Goal: Task Accomplishment & Management: Complete application form

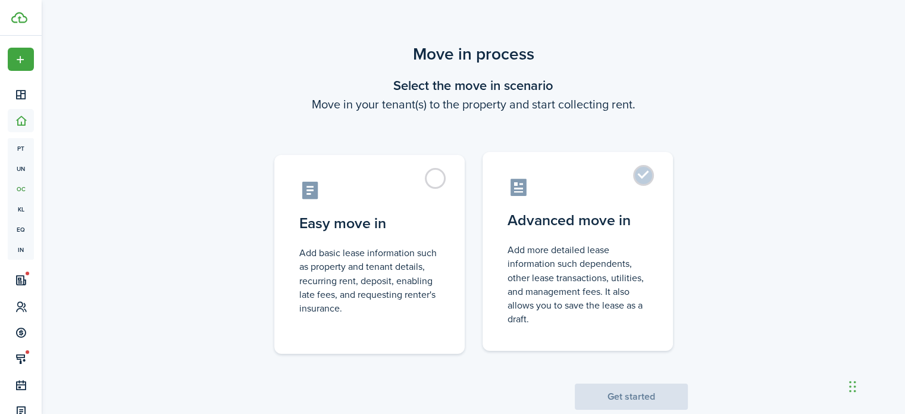
click at [602, 182] on control-radio-card-icon at bounding box center [578, 187] width 140 height 21
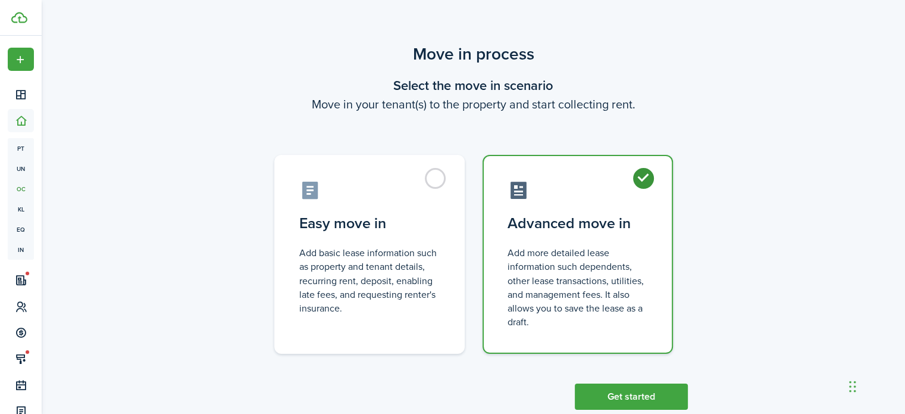
radio input "true"
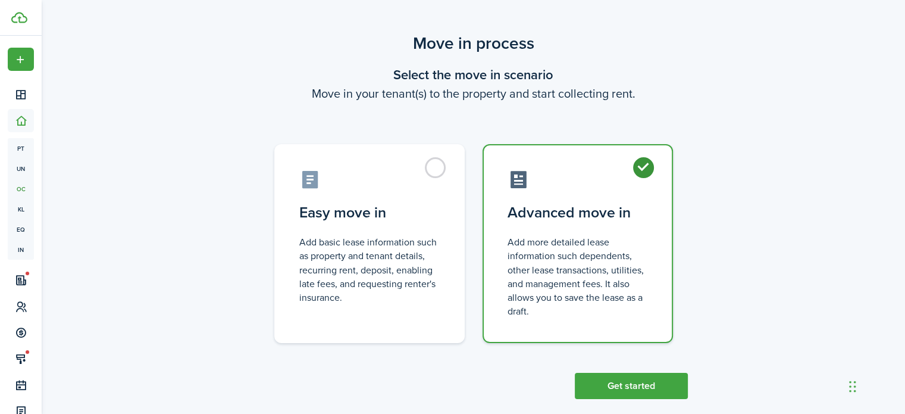
scroll to position [28, 0]
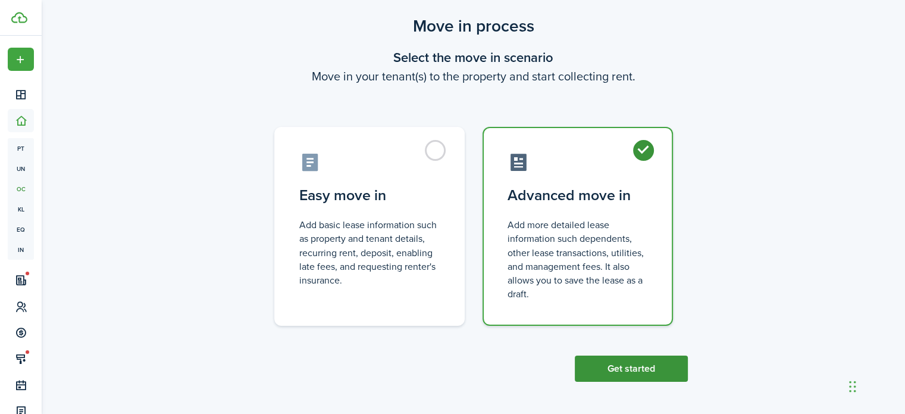
click at [639, 368] on button "Get started" at bounding box center [631, 368] width 113 height 26
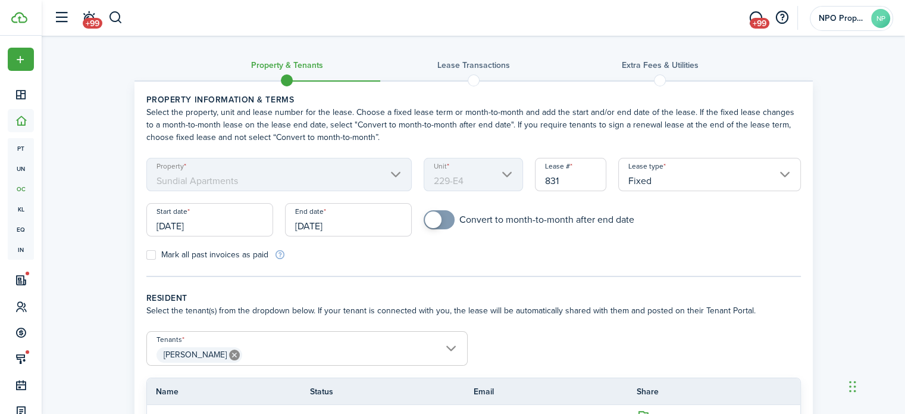
click at [224, 226] on input "[DATE]" at bounding box center [209, 219] width 127 height 33
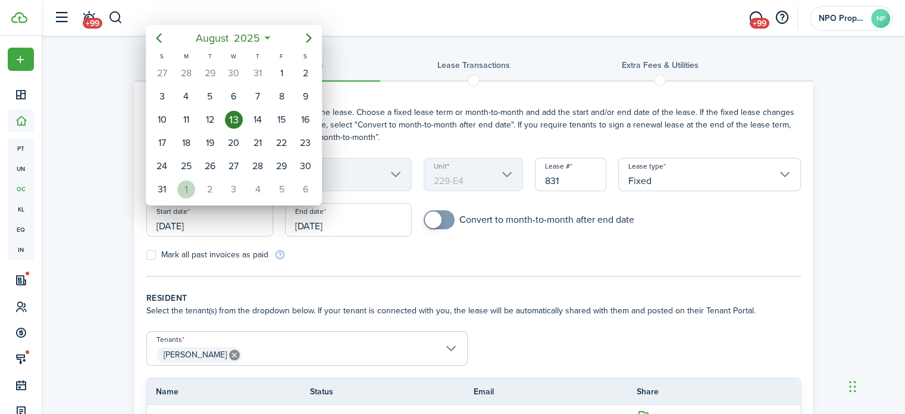
click at [185, 183] on div "1" at bounding box center [186, 189] width 18 height 18
type input "[DATE]"
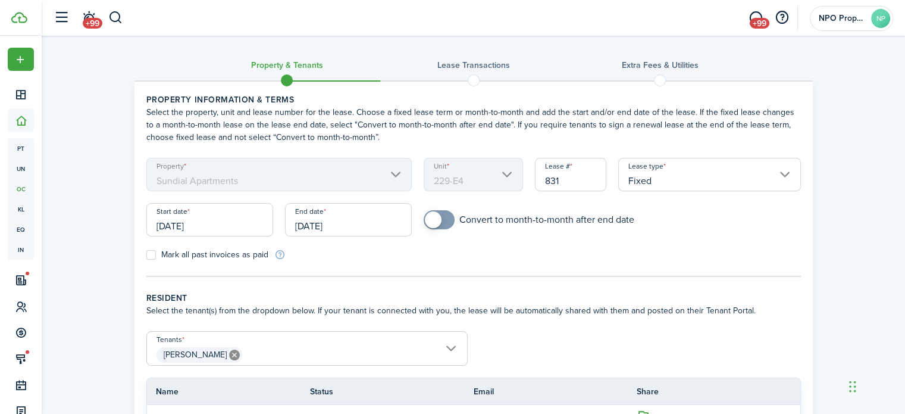
click at [343, 228] on input "[DATE]" at bounding box center [348, 219] width 127 height 33
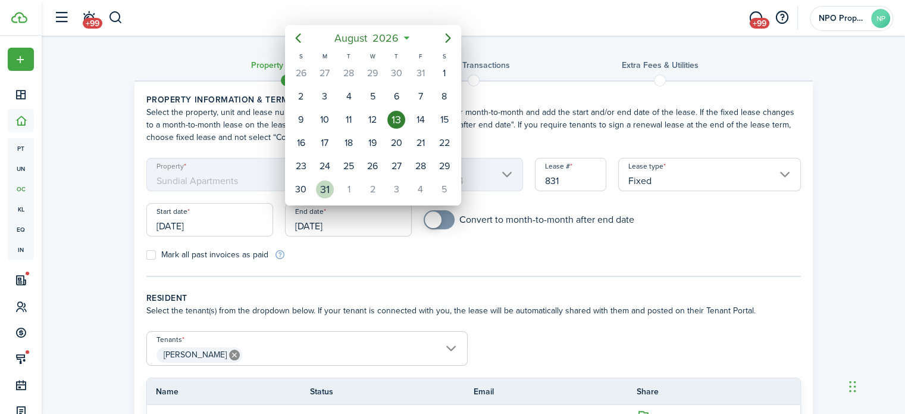
click at [324, 185] on div "31" at bounding box center [325, 189] width 18 height 18
type input "[DATE]"
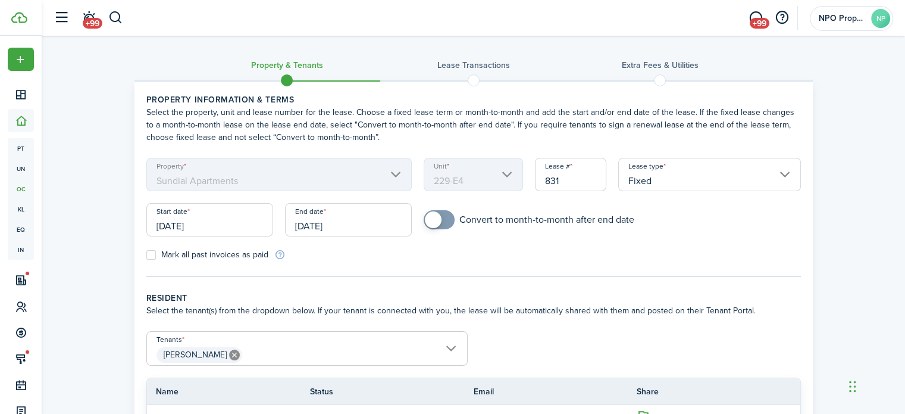
checkbox input "true"
click at [435, 221] on span at bounding box center [433, 219] width 17 height 17
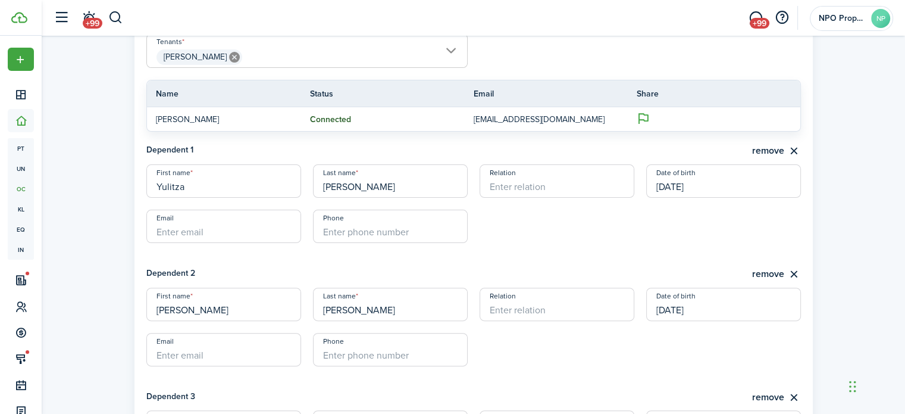
scroll to position [498, 0]
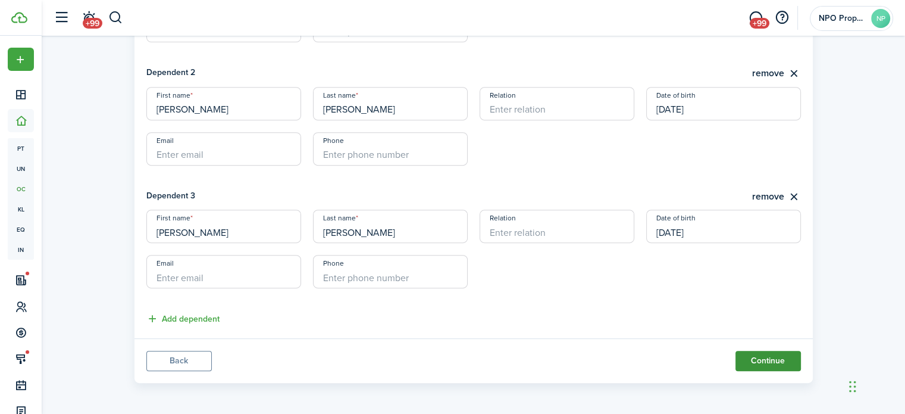
click at [760, 355] on button "Continue" at bounding box center [768, 361] width 65 height 20
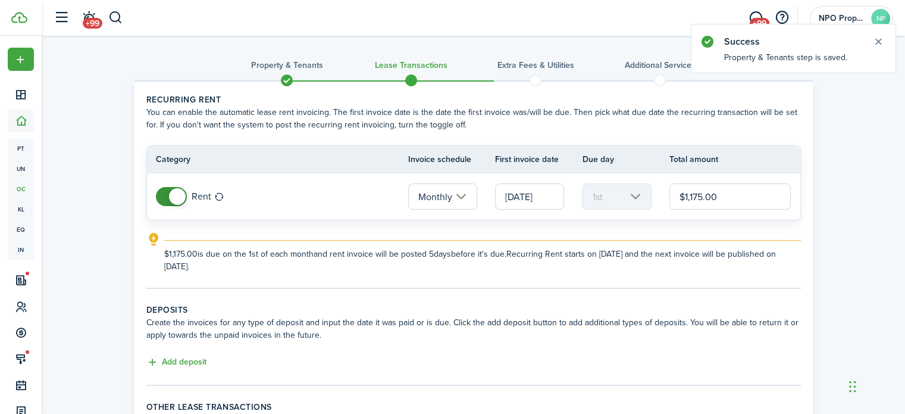
drag, startPoint x: 702, startPoint y: 198, endPoint x: 690, endPoint y: 201, distance: 12.3
click at [690, 201] on input "$1,175.00" at bounding box center [731, 196] width 122 height 26
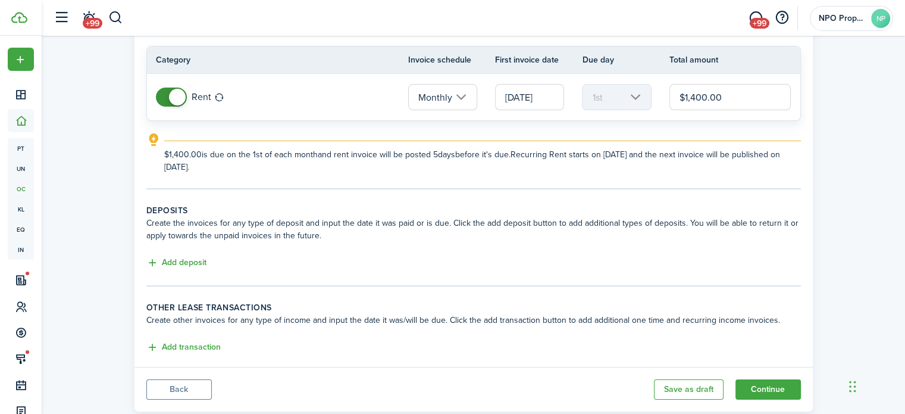
scroll to position [127, 0]
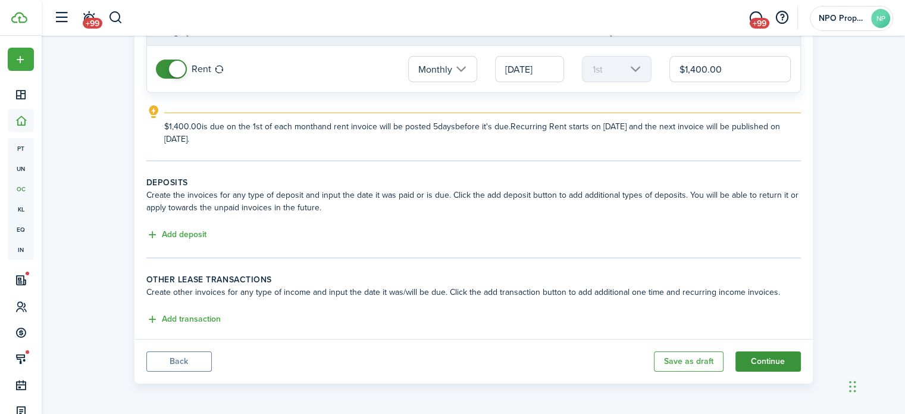
type input "$1,400.00"
click at [758, 355] on button "Continue" at bounding box center [768, 361] width 65 height 20
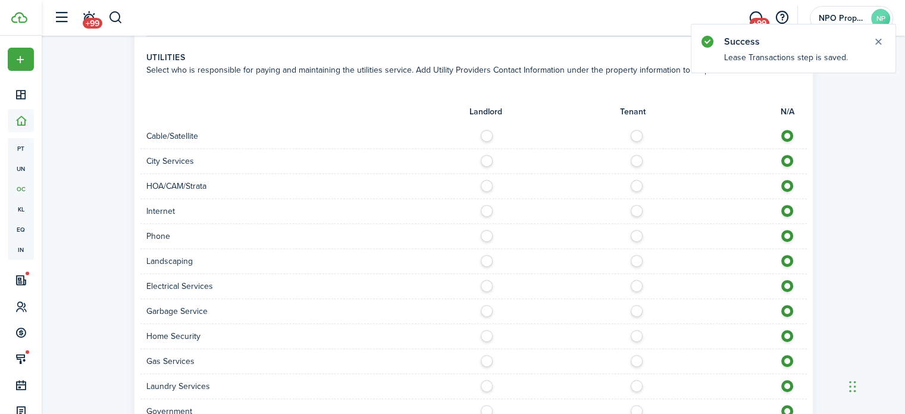
scroll to position [816, 0]
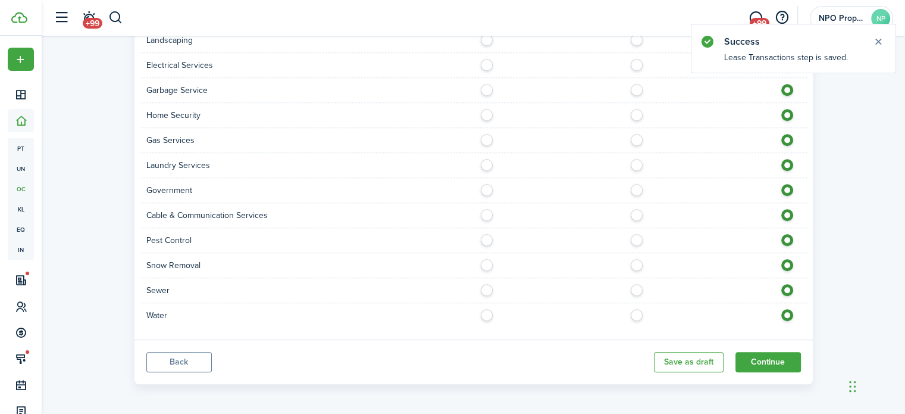
click at [167, 352] on button "Back" at bounding box center [178, 362] width 65 height 20
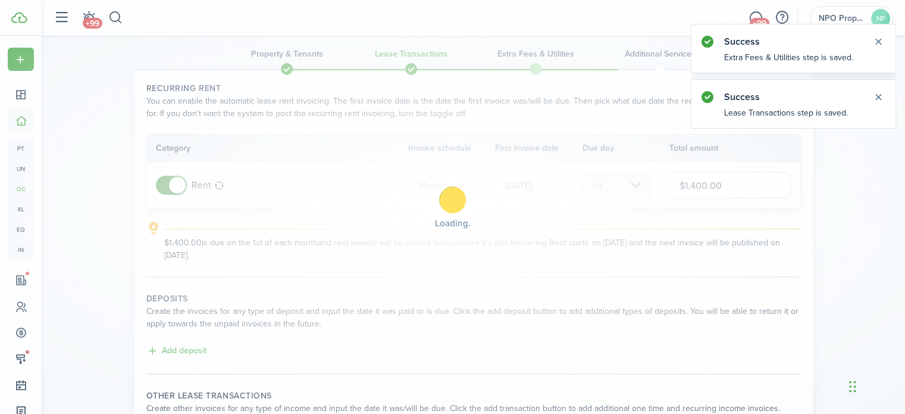
scroll to position [127, 0]
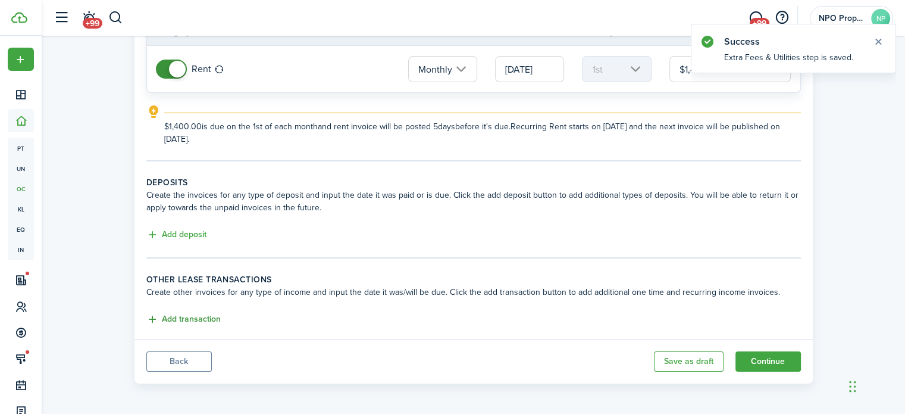
click at [182, 316] on button "Add transaction" at bounding box center [183, 320] width 74 height 14
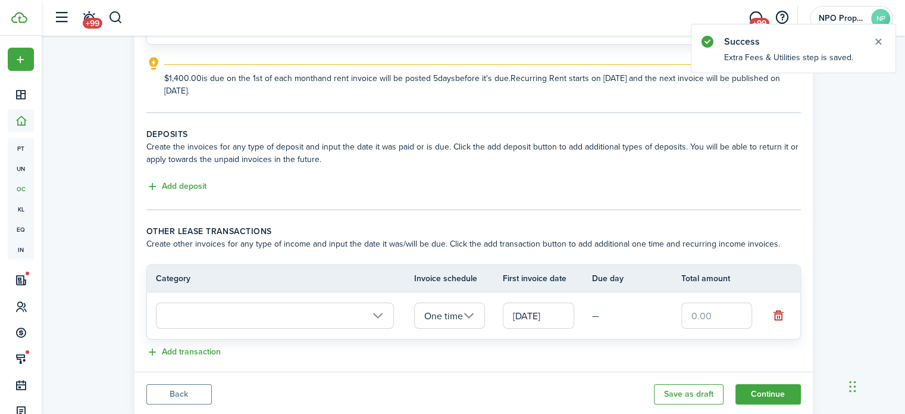
scroll to position [208, 0]
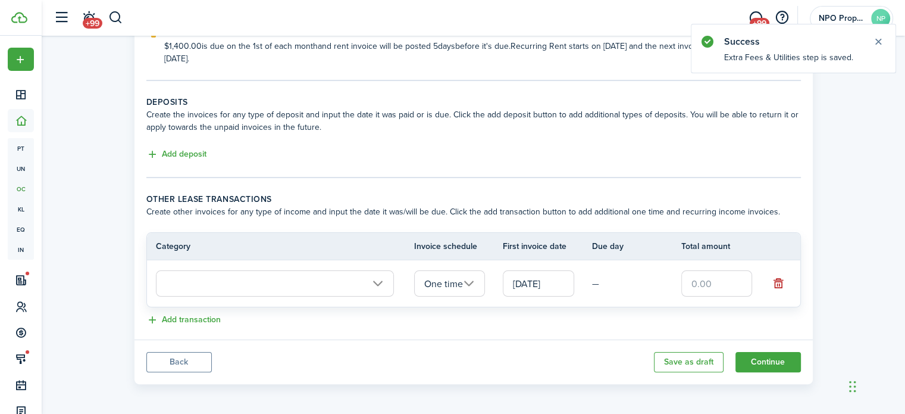
click at [716, 286] on input "text" at bounding box center [717, 283] width 71 height 26
click at [340, 283] on input "text" at bounding box center [275, 283] width 238 height 26
type input "$50.00"
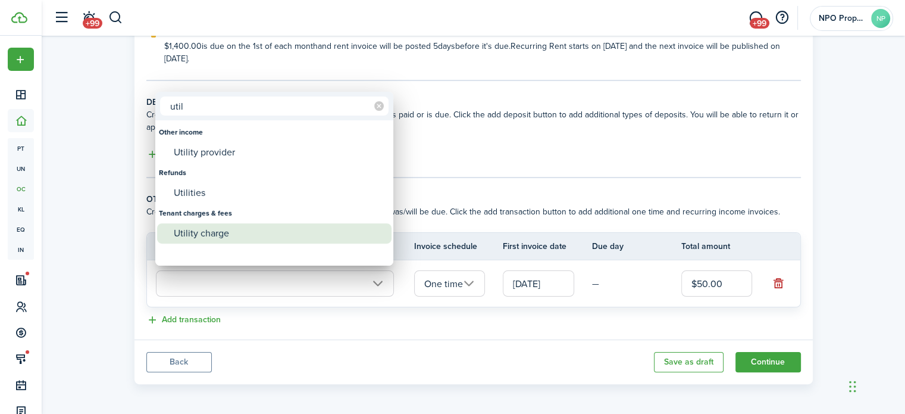
type input "util"
click at [267, 237] on div "Utility charge" at bounding box center [279, 233] width 211 height 20
type input "Tenant charges & fees / Utility charge"
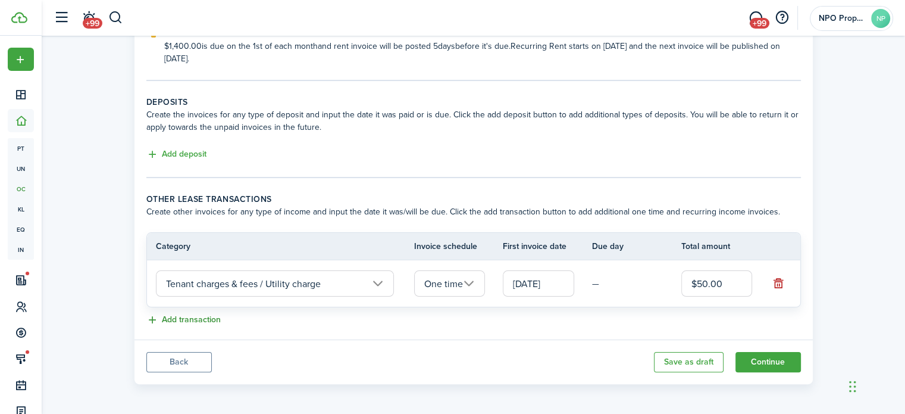
click at [212, 321] on button "Add transaction" at bounding box center [183, 320] width 74 height 14
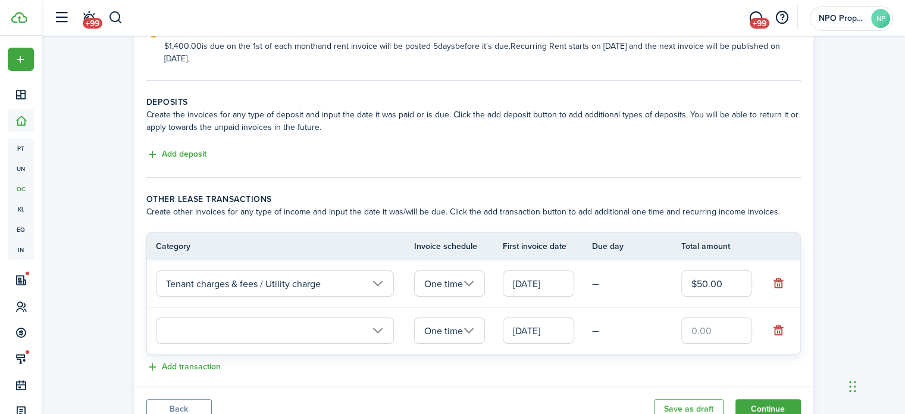
click at [224, 326] on input "text" at bounding box center [275, 330] width 238 height 26
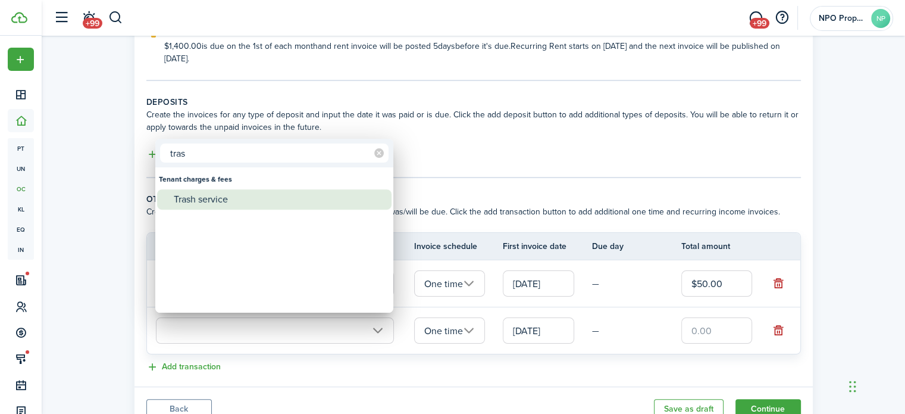
type input "tras"
click at [236, 202] on div "Trash service" at bounding box center [279, 199] width 211 height 20
type input "Tenant charges & fees / Trash service"
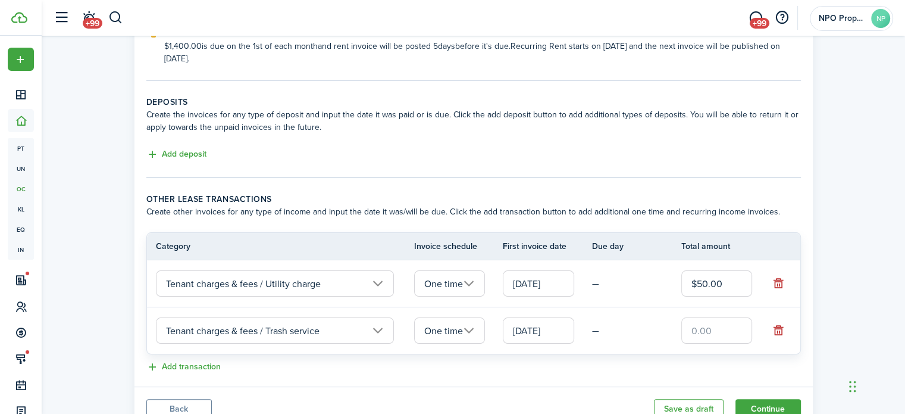
click at [455, 286] on input "One time" at bounding box center [449, 283] width 71 height 26
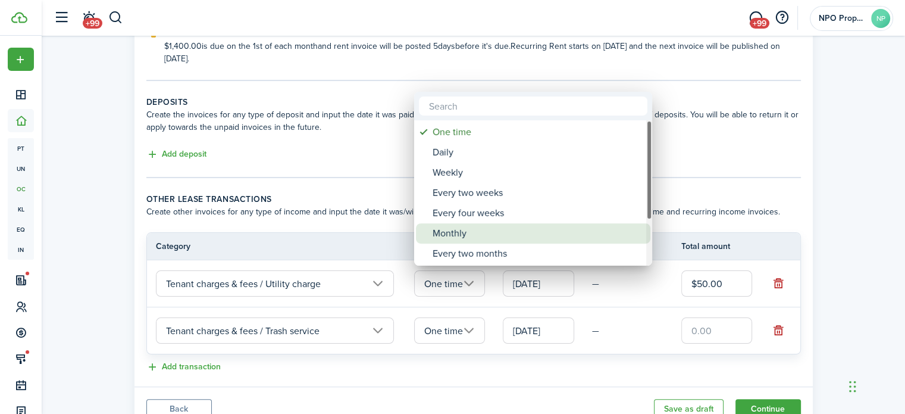
click at [476, 232] on div "Monthly" at bounding box center [538, 233] width 211 height 20
type input "Monthly"
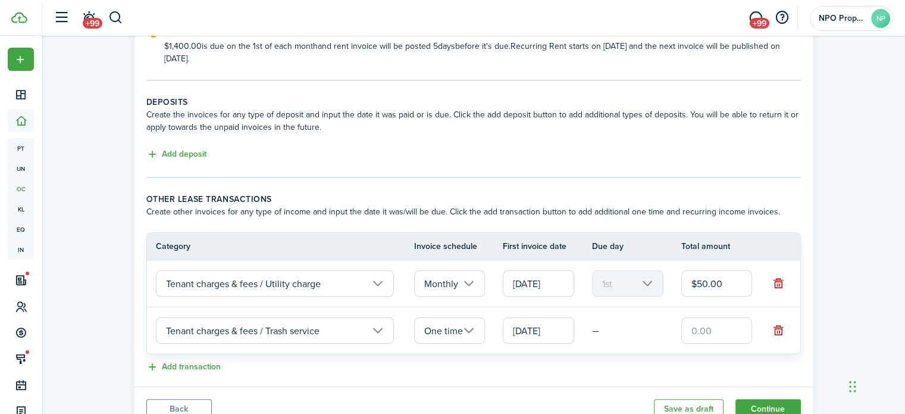
click at [455, 335] on input "One time" at bounding box center [449, 330] width 71 height 26
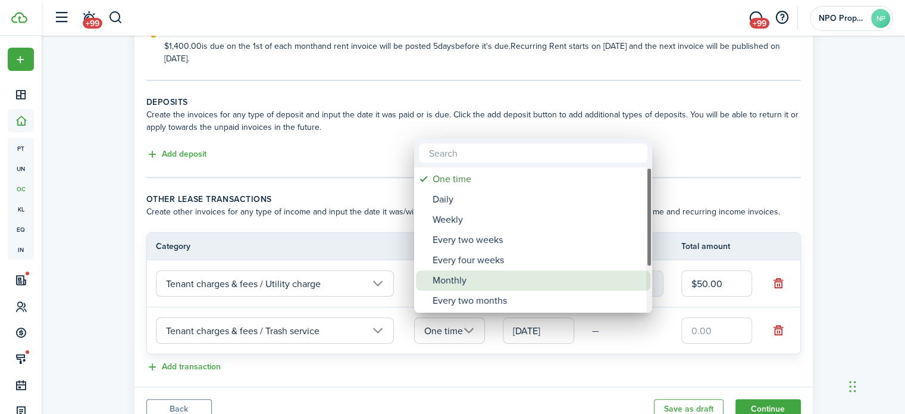
click at [461, 279] on div "Monthly" at bounding box center [538, 280] width 211 height 20
type input "Monthly"
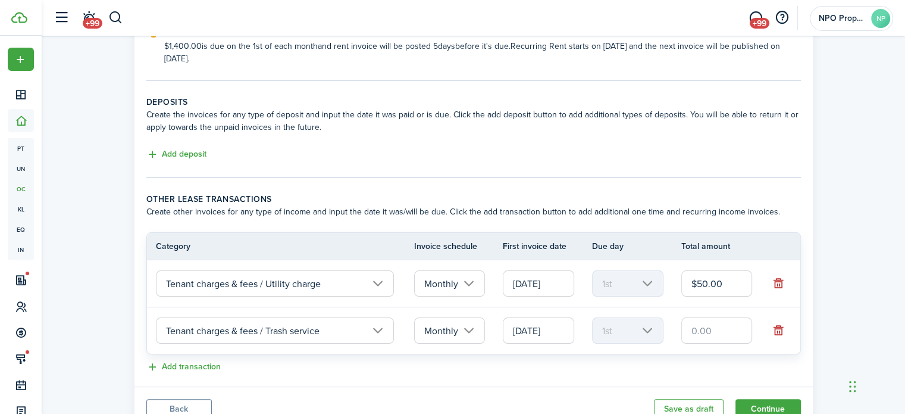
click at [712, 333] on input "text" at bounding box center [717, 330] width 71 height 26
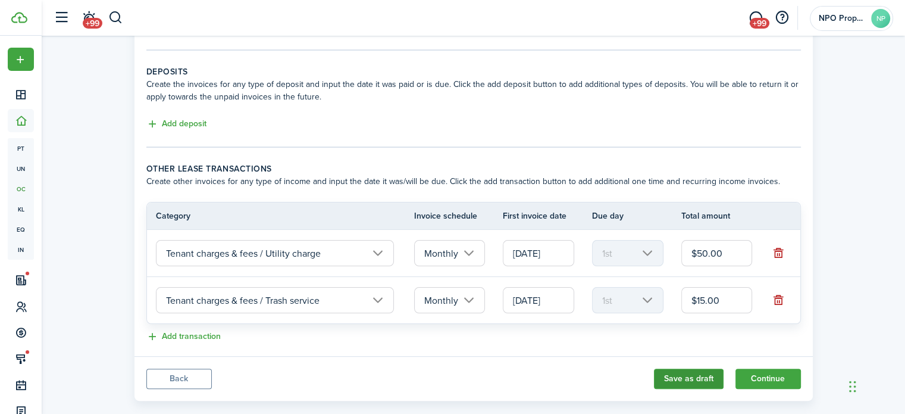
scroll to position [255, 0]
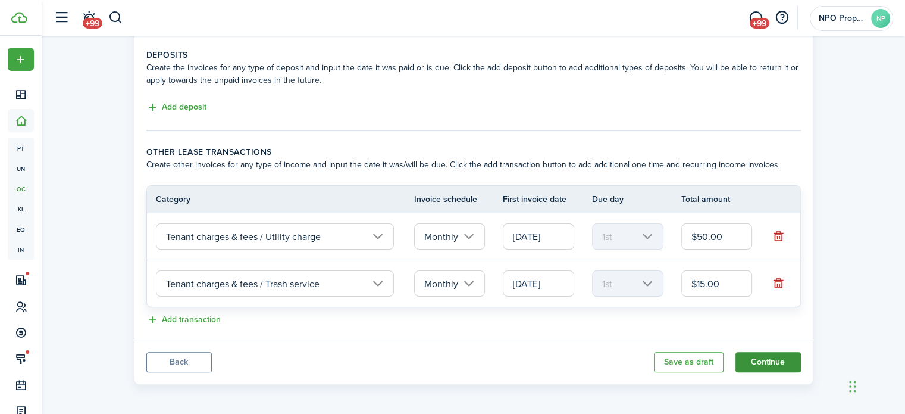
type input "$15.00"
click at [768, 359] on button "Continue" at bounding box center [768, 362] width 65 height 20
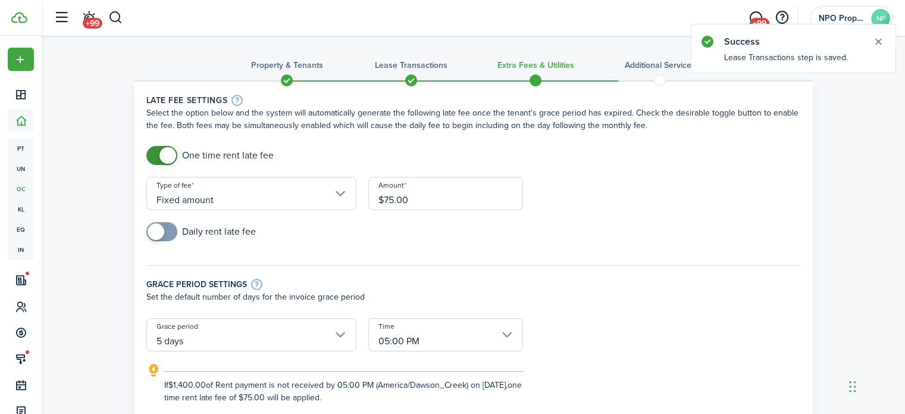
drag, startPoint x: 393, startPoint y: 199, endPoint x: 385, endPoint y: 199, distance: 7.7
click at [385, 199] on input "$75.00" at bounding box center [445, 193] width 155 height 33
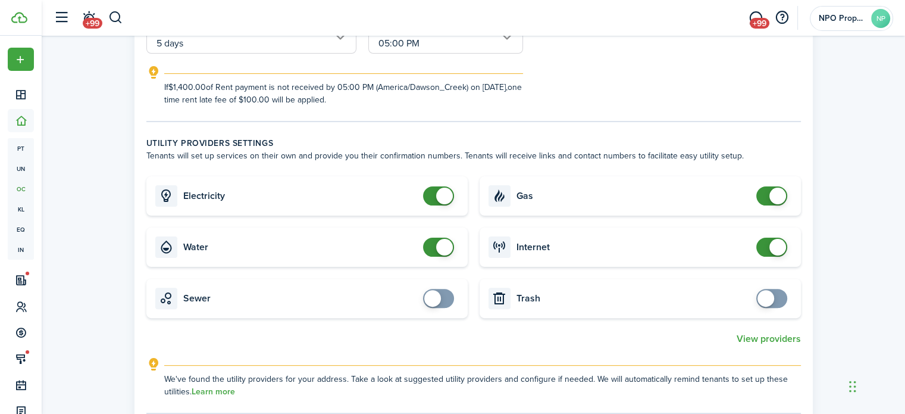
type input "$100.00"
click at [550, 80] on div "If $1,400.00 of Rent payment is not received by 05:00 PM (America/Dawson_Creek)…" at bounding box center [474, 85] width 679 height 40
checkbox input "false"
click at [441, 195] on span at bounding box center [444, 196] width 17 height 17
checkbox input "false"
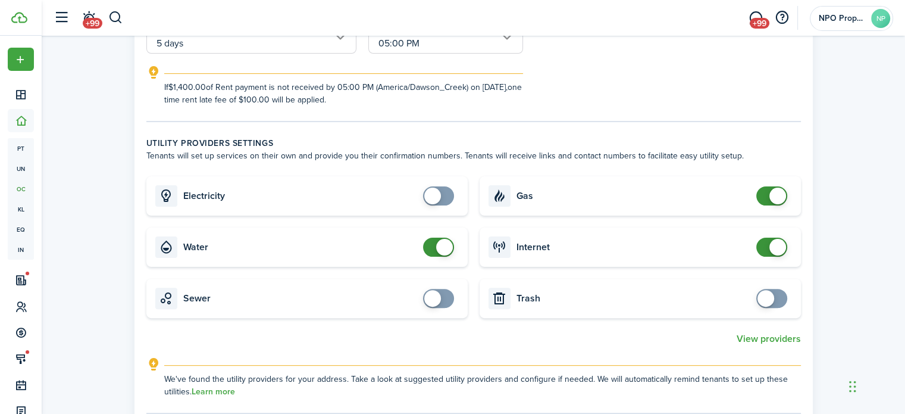
click at [776, 248] on span at bounding box center [778, 247] width 17 height 17
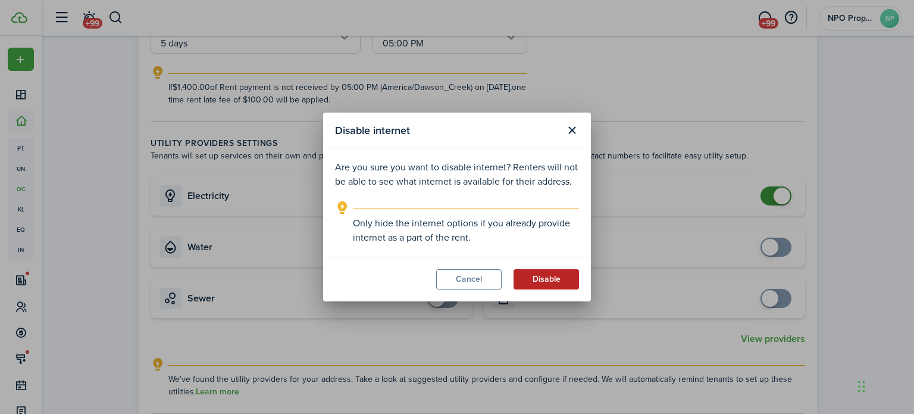
click at [560, 278] on button "Disable" at bounding box center [546, 279] width 65 height 20
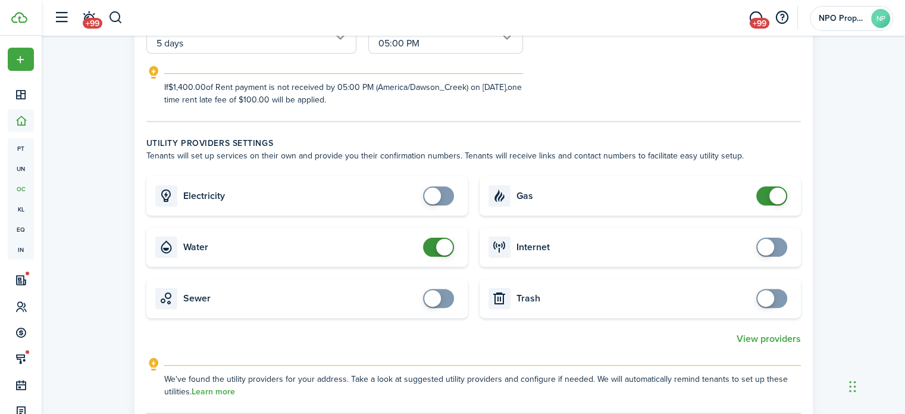
checkbox input "false"
click at [774, 192] on span at bounding box center [778, 196] width 17 height 17
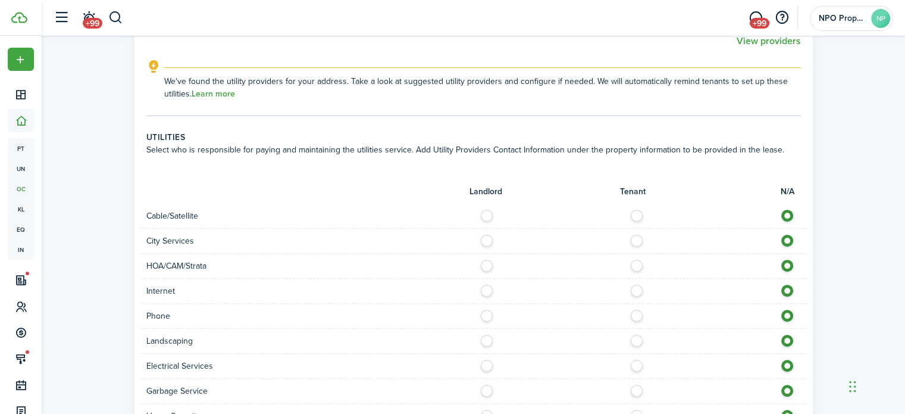
click at [636, 215] on label at bounding box center [640, 213] width 21 height 6
radio input "true"
click at [480, 238] on label at bounding box center [490, 238] width 21 height 6
radio input "true"
click at [639, 290] on label at bounding box center [640, 288] width 21 height 6
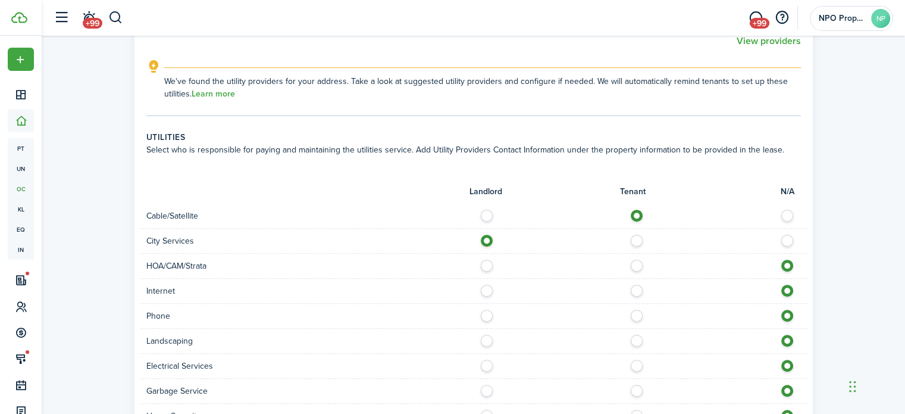
radio input "true"
click at [635, 314] on label at bounding box center [640, 313] width 21 height 6
radio input "true"
click at [486, 339] on label at bounding box center [490, 338] width 21 height 6
radio input "true"
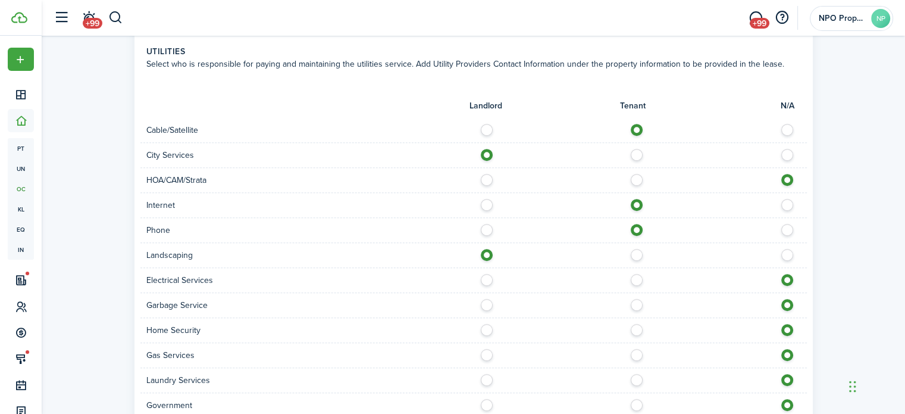
scroll to position [893, 0]
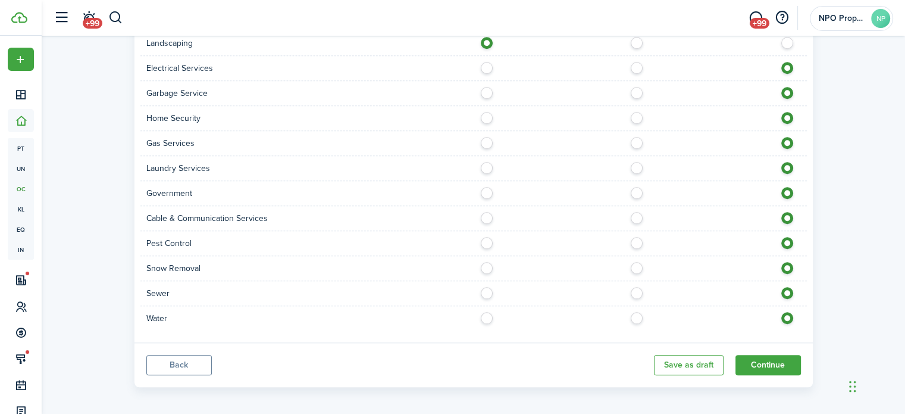
click at [637, 65] on label at bounding box center [640, 65] width 21 height 6
radio input "true"
click at [485, 93] on label at bounding box center [490, 90] width 21 height 6
radio input "true"
click at [636, 118] on label at bounding box center [640, 115] width 21 height 6
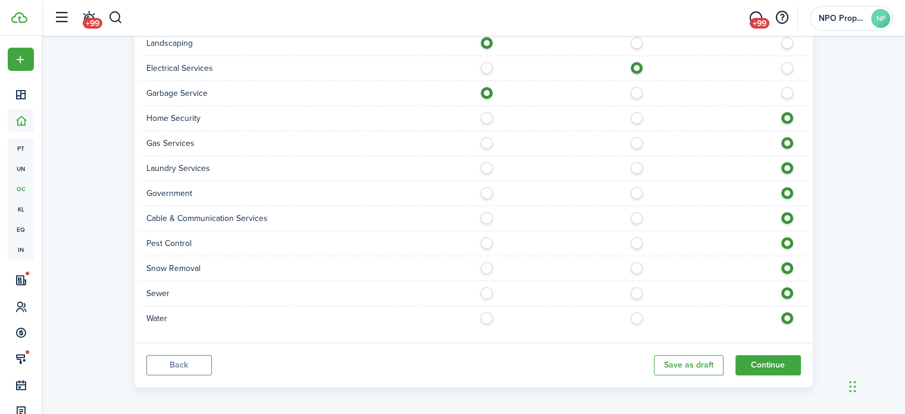
radio input "true"
click at [486, 166] on label at bounding box center [490, 165] width 21 height 6
radio input "true"
click at [488, 190] on label at bounding box center [490, 190] width 21 height 6
radio input "true"
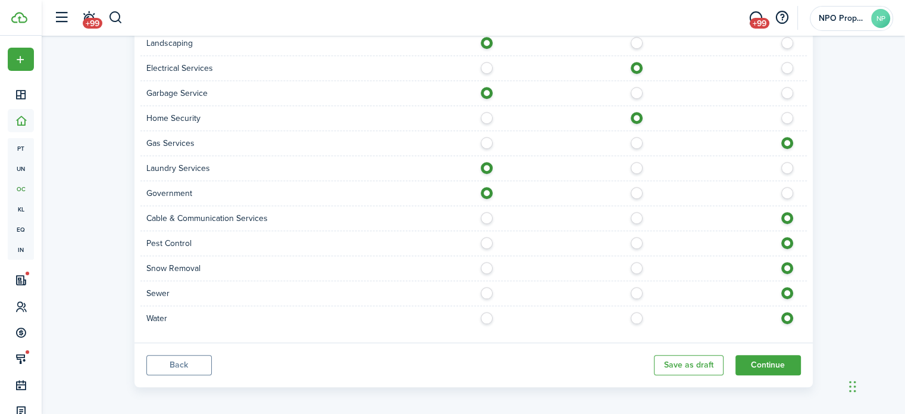
click at [641, 215] on label at bounding box center [640, 215] width 21 height 6
radio input "true"
click at [485, 240] on label at bounding box center [490, 240] width 21 height 6
radio input "true"
click at [491, 271] on div at bounding box center [640, 268] width 333 height 13
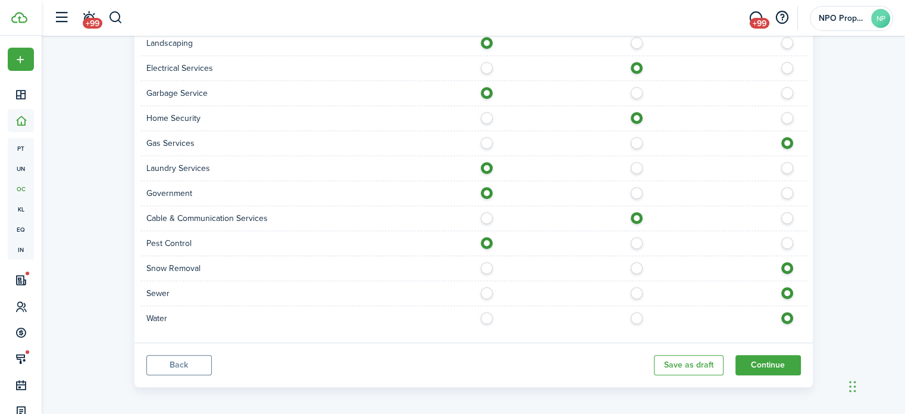
click at [491, 264] on label at bounding box center [490, 265] width 21 height 6
radio input "true"
click at [489, 290] on label at bounding box center [490, 290] width 21 height 6
click at [789, 293] on label at bounding box center [790, 290] width 21 height 6
radio input "false"
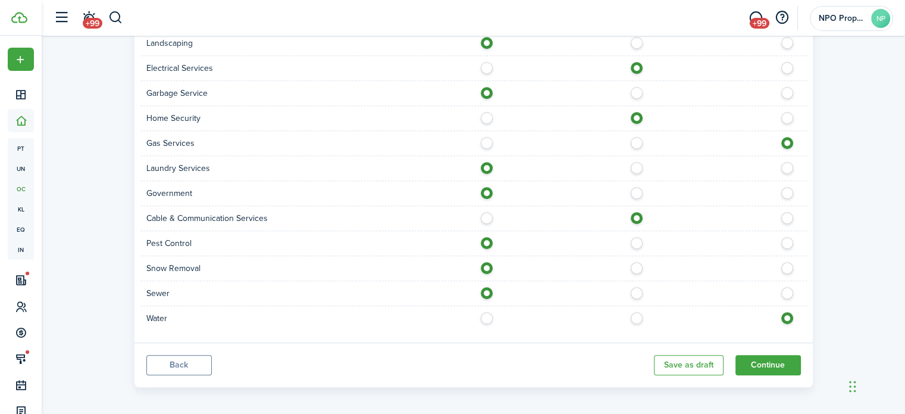
radio input "true"
click at [767, 365] on button "Continue" at bounding box center [768, 365] width 65 height 20
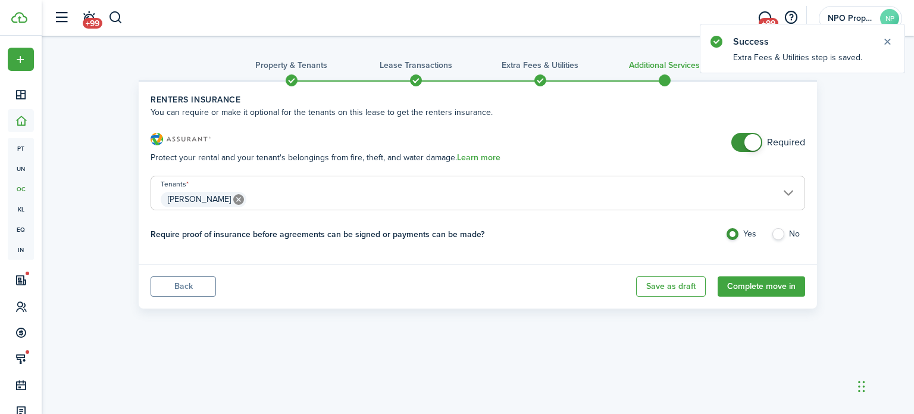
checkbox input "false"
click at [751, 141] on span at bounding box center [753, 142] width 17 height 17
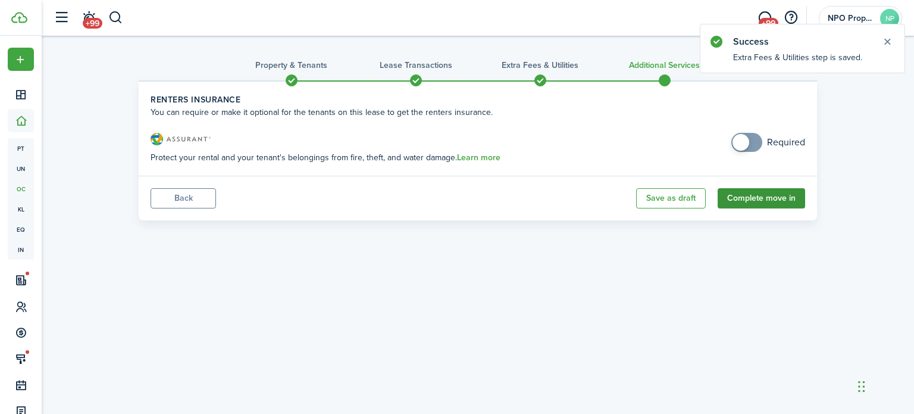
click at [755, 200] on button "Complete move in" at bounding box center [762, 198] width 88 height 20
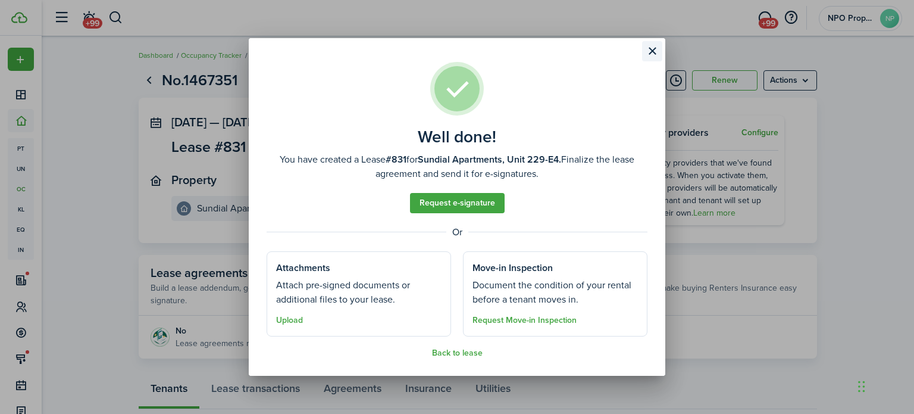
click at [653, 51] on button "Close modal" at bounding box center [652, 51] width 20 height 20
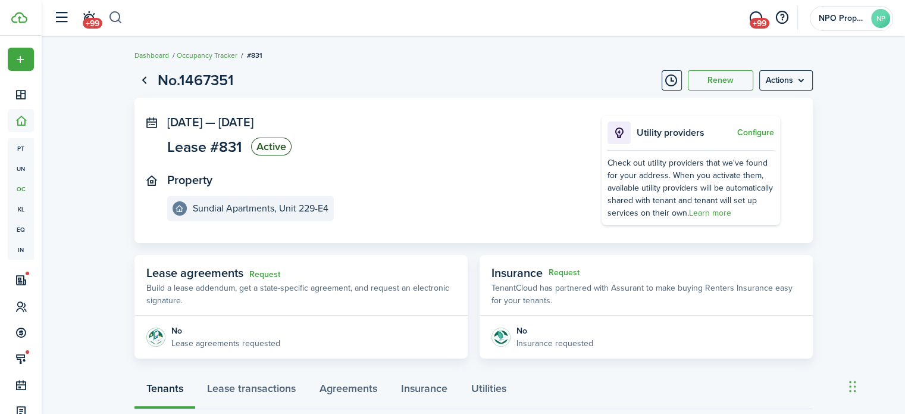
click at [114, 8] on button "button" at bounding box center [115, 18] width 15 height 20
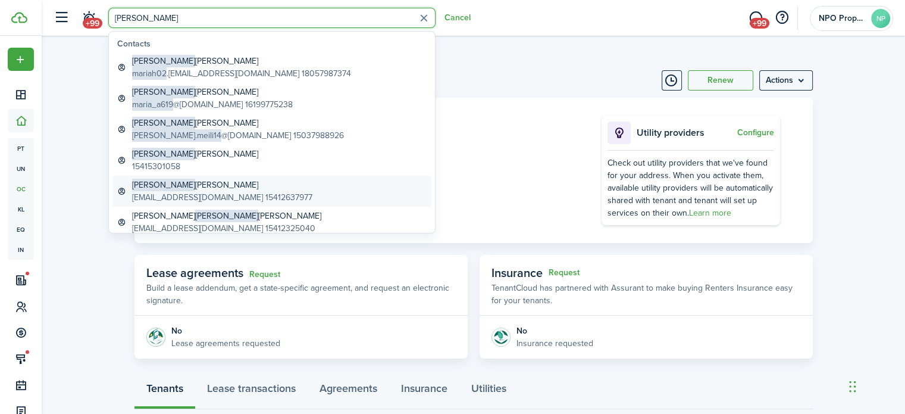
type input "[PERSON_NAME]"
click at [201, 189] on global-search-item-title "[PERSON_NAME]" at bounding box center [222, 185] width 180 height 13
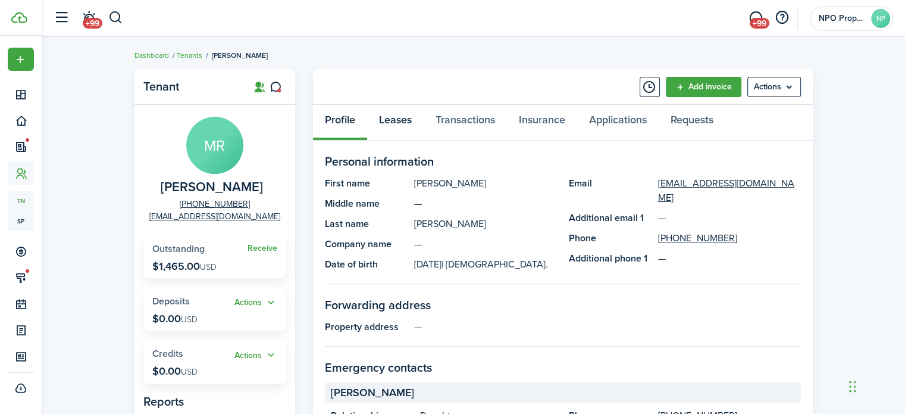
click at [410, 127] on link "Leases" at bounding box center [395, 123] width 57 height 36
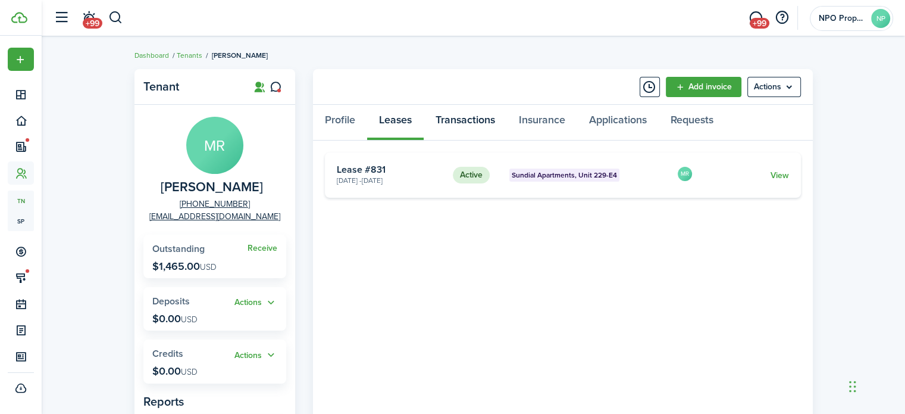
click at [464, 123] on link "Transactions" at bounding box center [465, 123] width 83 height 36
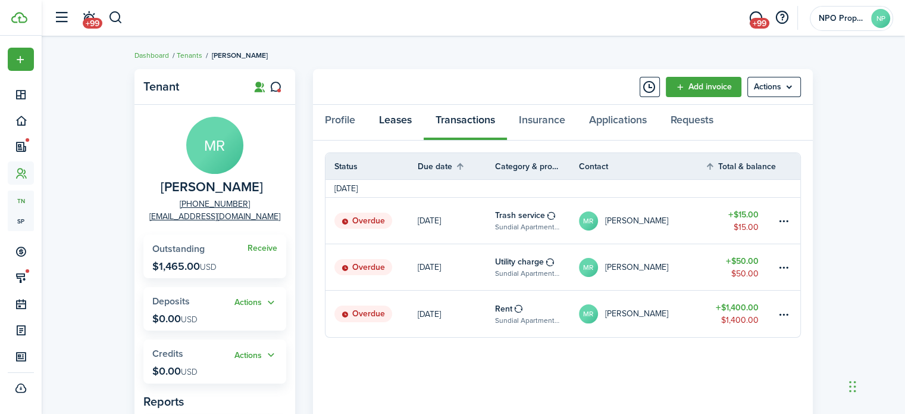
click at [399, 124] on link "Leases" at bounding box center [395, 123] width 57 height 36
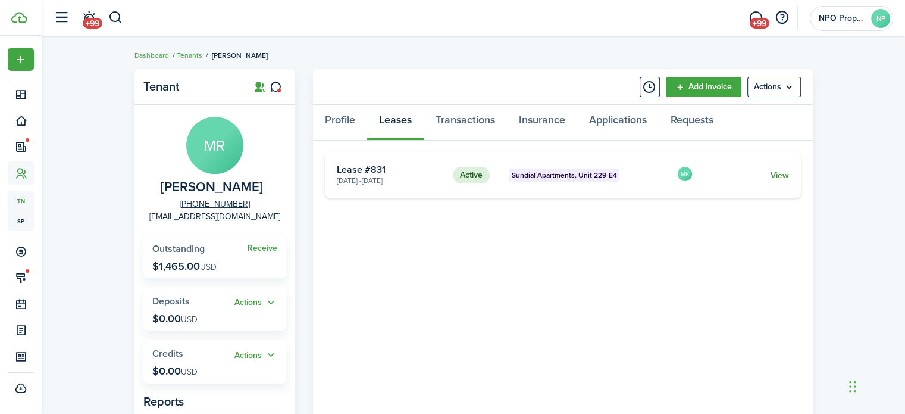
click at [771, 176] on link "View" at bounding box center [779, 175] width 18 height 13
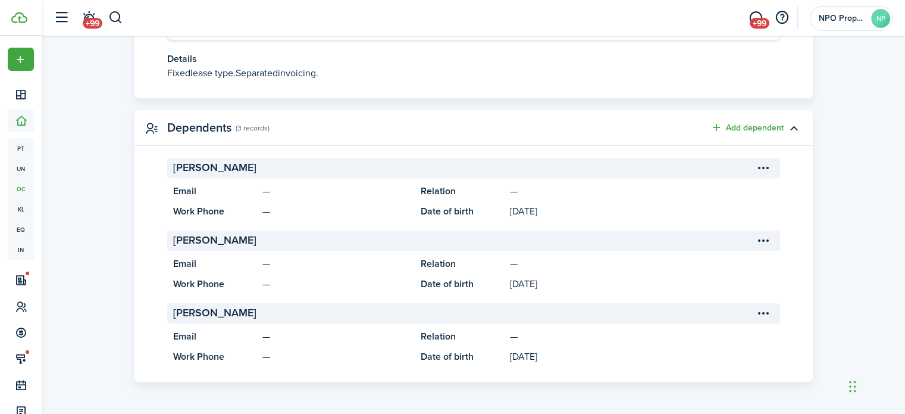
scroll to position [183, 0]
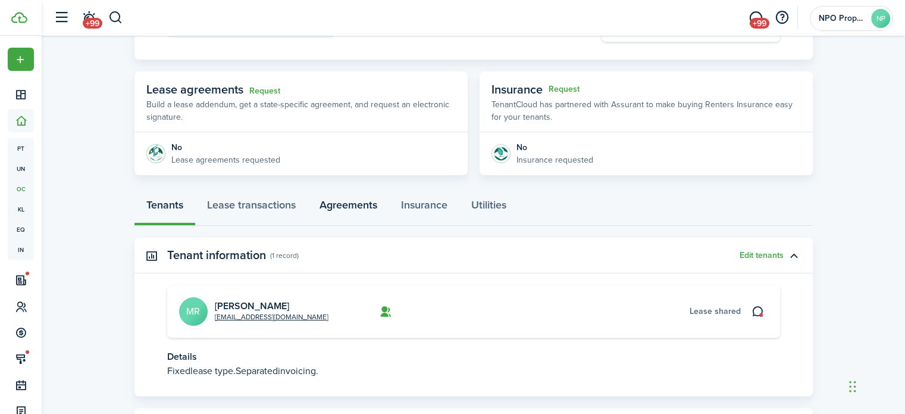
click at [324, 208] on link "Agreements" at bounding box center [349, 208] width 82 height 36
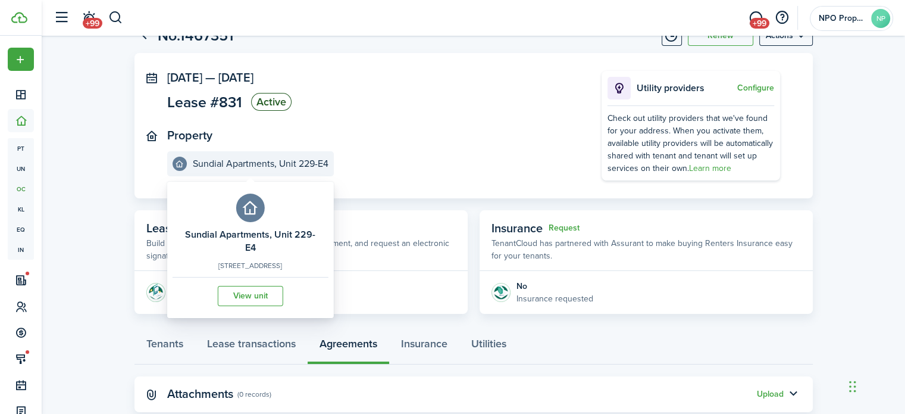
scroll to position [75, 0]
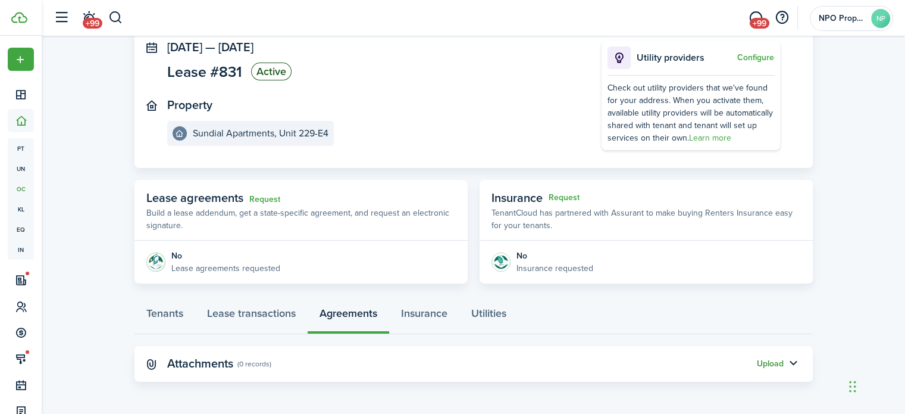
click at [764, 361] on button "Upload" at bounding box center [770, 364] width 27 height 10
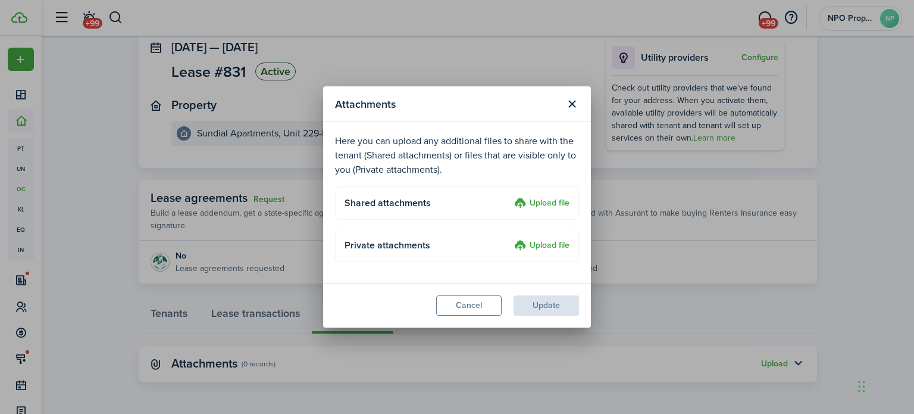
click at [530, 207] on label "Upload file" at bounding box center [541, 203] width 55 height 14
click at [510, 196] on input "Upload file" at bounding box center [510, 196] width 0 height 0
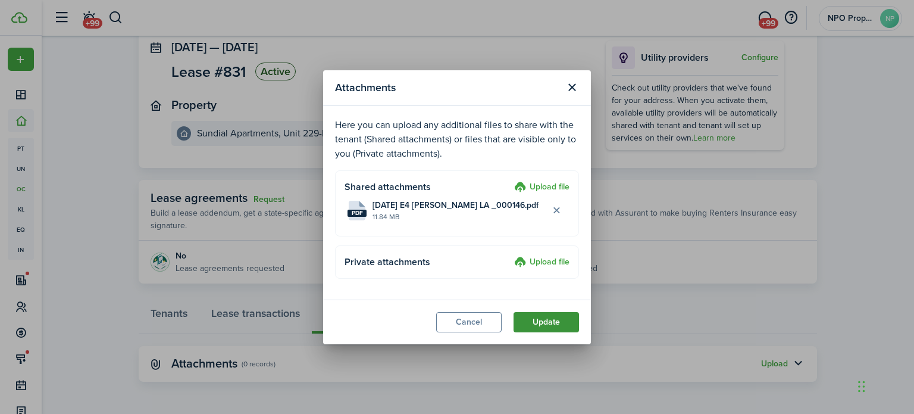
click at [548, 320] on button "Update" at bounding box center [546, 322] width 65 height 20
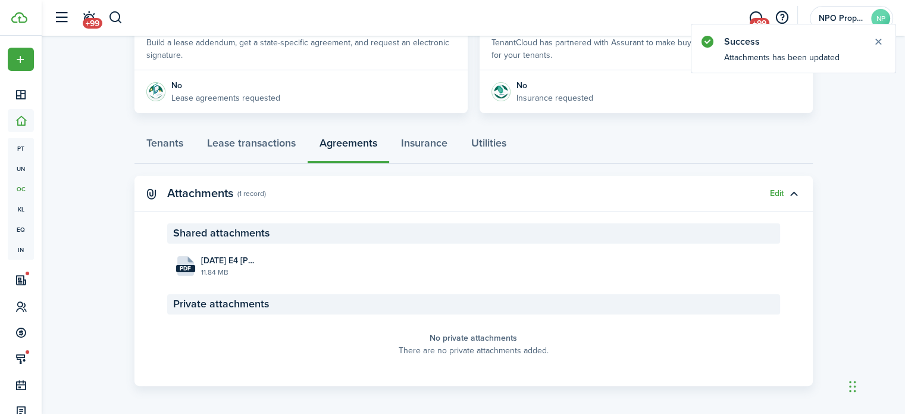
scroll to position [249, 0]
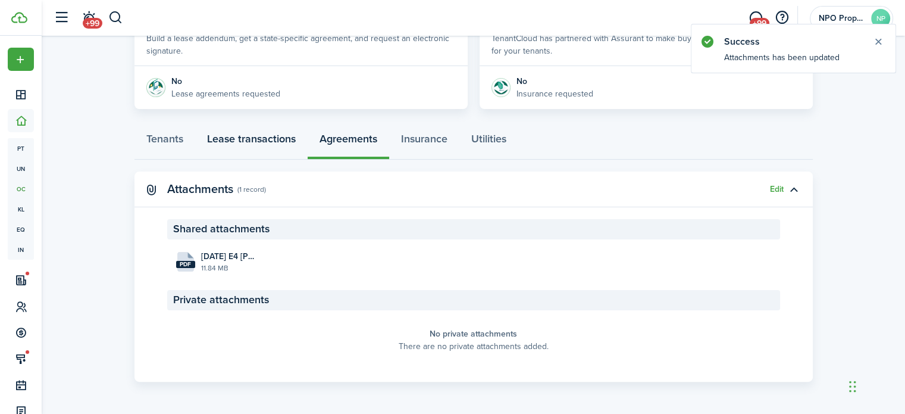
click at [232, 140] on link "Lease transactions" at bounding box center [251, 142] width 113 height 36
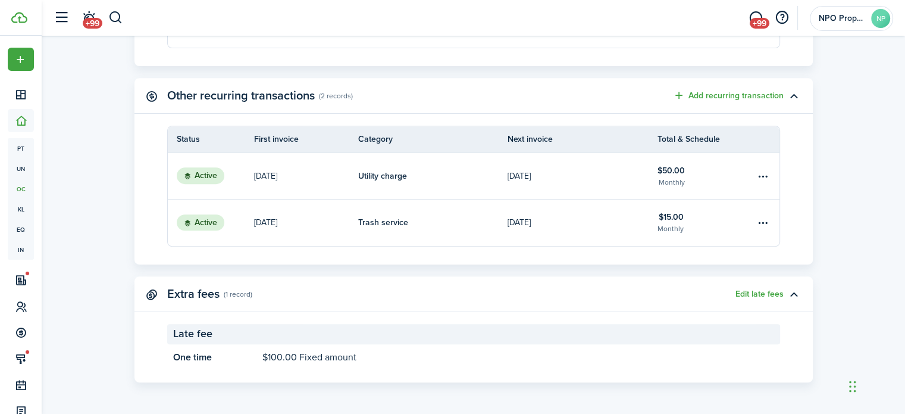
scroll to position [197, 0]
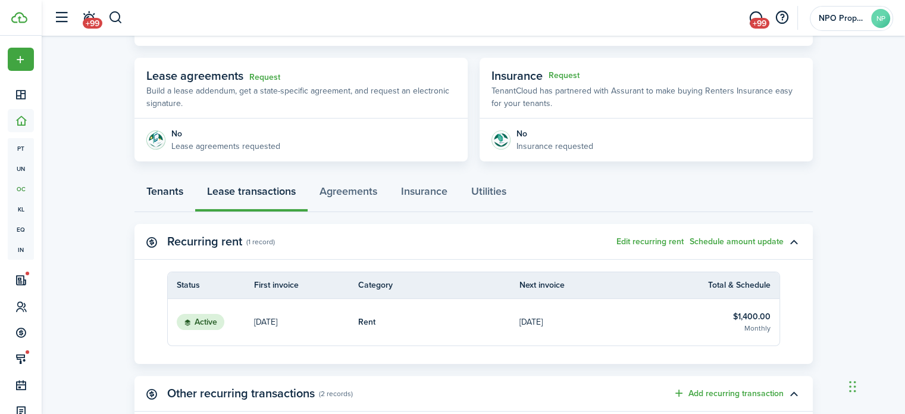
click at [174, 191] on link "Tenants" at bounding box center [165, 194] width 61 height 36
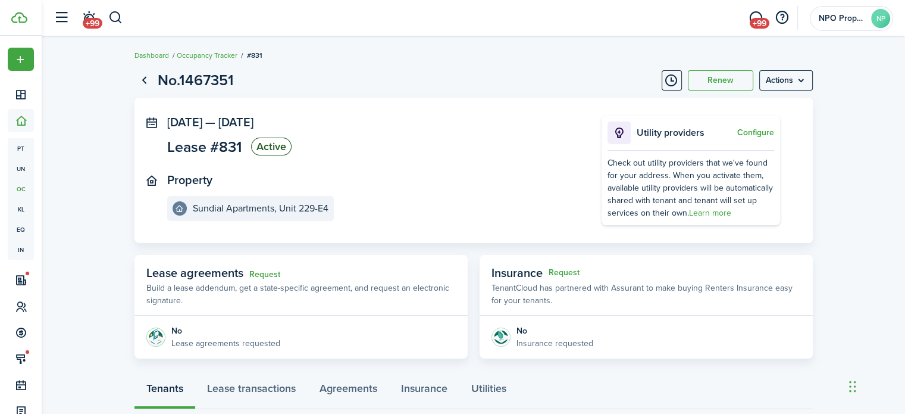
scroll to position [298, 0]
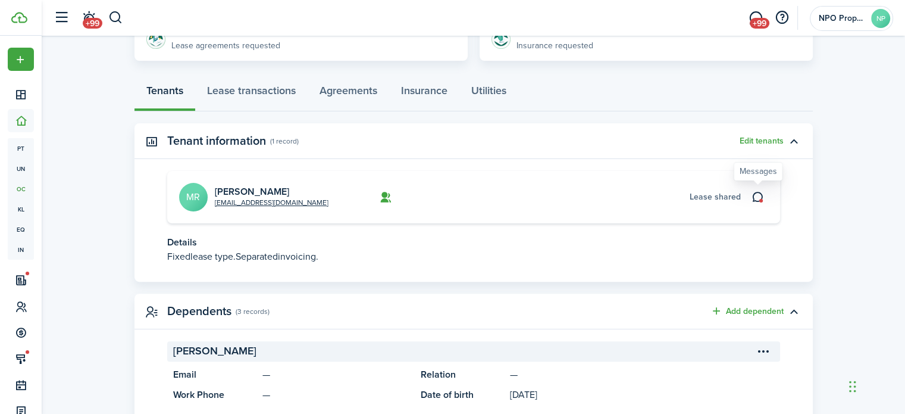
click at [760, 197] on icon at bounding box center [758, 197] width 13 height 12
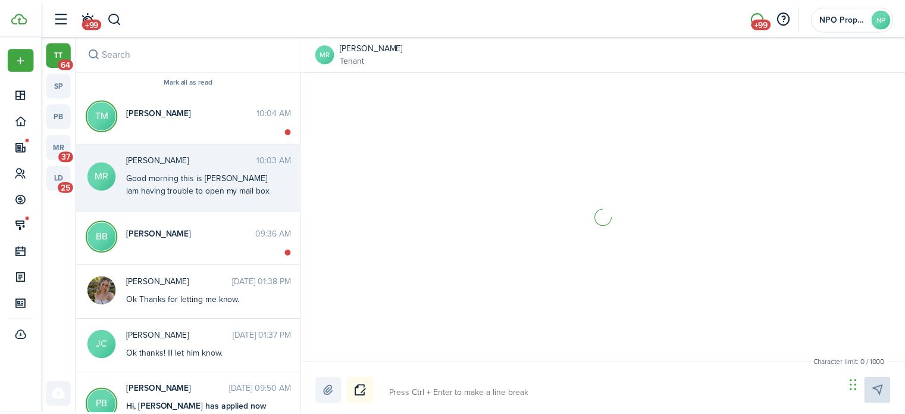
scroll to position [335, 0]
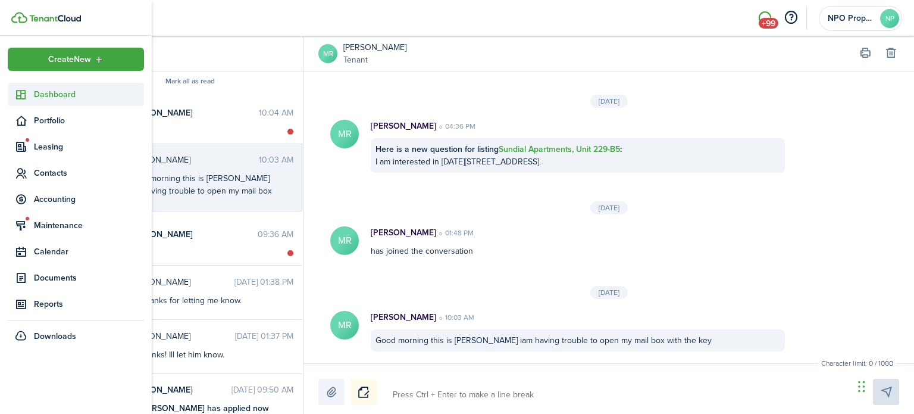
click at [36, 97] on span "Dashboard" at bounding box center [89, 94] width 110 height 13
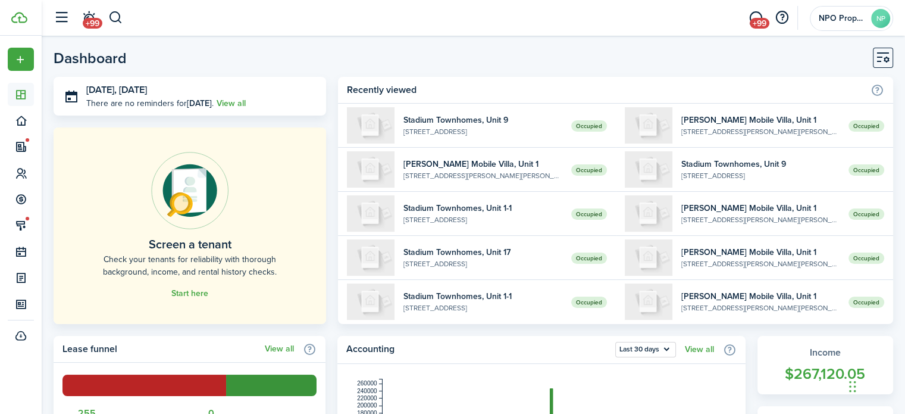
click at [253, 51] on header-page "Dashboard" at bounding box center [474, 62] width 840 height 29
